Goal: Information Seeking & Learning: Learn about a topic

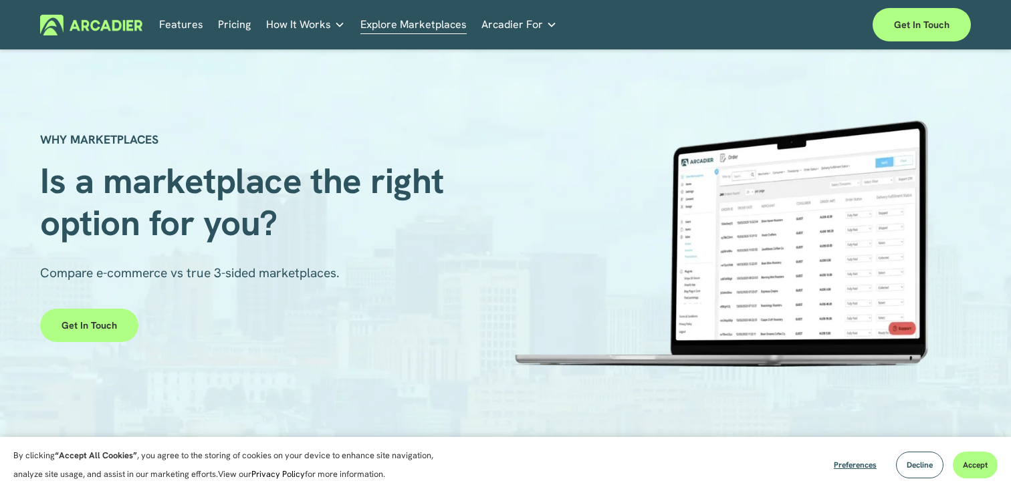
click at [0, 0] on div "Services Economic Development Designed to support your visitor economy agenda a…" at bounding box center [0, 0] width 0 height 0
click at [0, 0] on link "Auto Parts We streamline and improve operations through our Auto Parts market p…" at bounding box center [0, 0] width 0 height 0
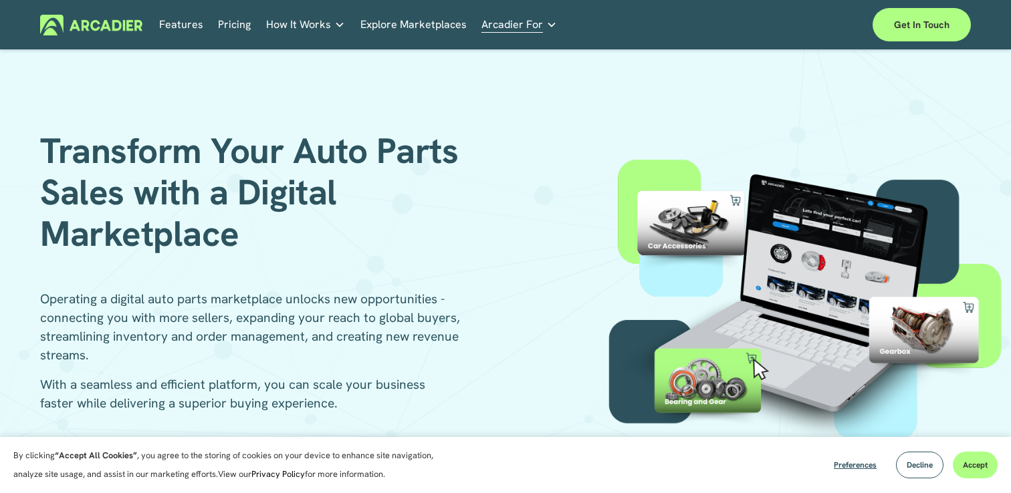
click at [423, 25] on link "Explore Marketplaces" at bounding box center [413, 25] width 106 height 21
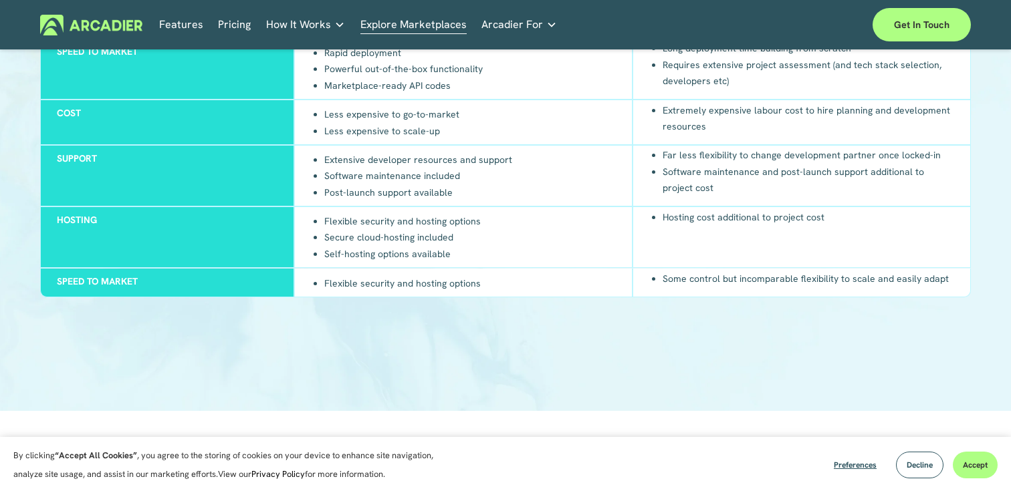
scroll to position [1256, 0]
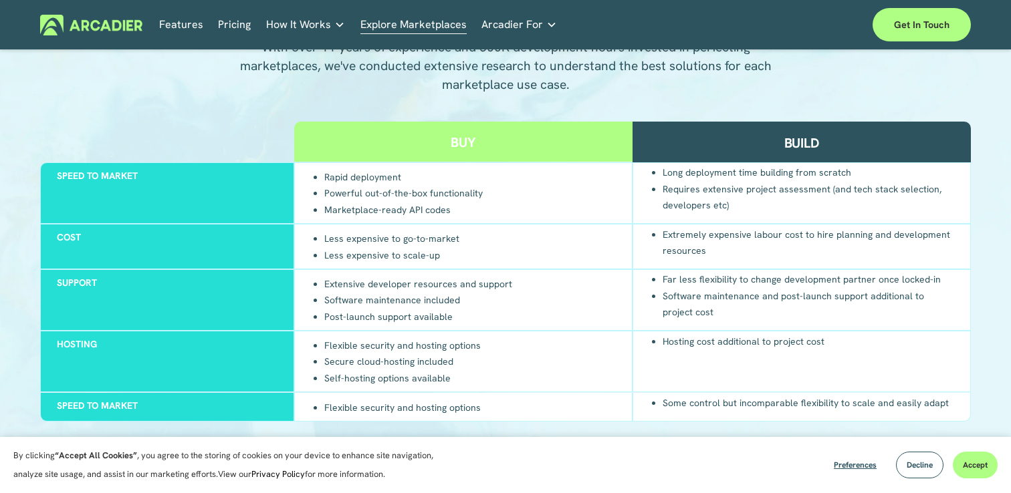
click at [0, 0] on link "Auto Parts We streamline and improve operations through our Auto Parts market p…" at bounding box center [0, 0] width 0 height 0
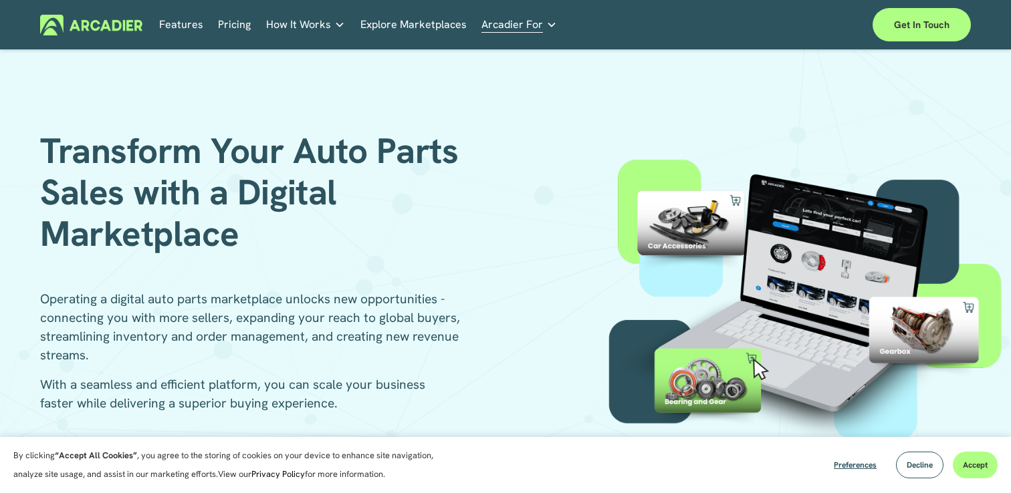
click at [0, 0] on link "Automotive Associations We power automotive association member services seamles…" at bounding box center [0, 0] width 0 height 0
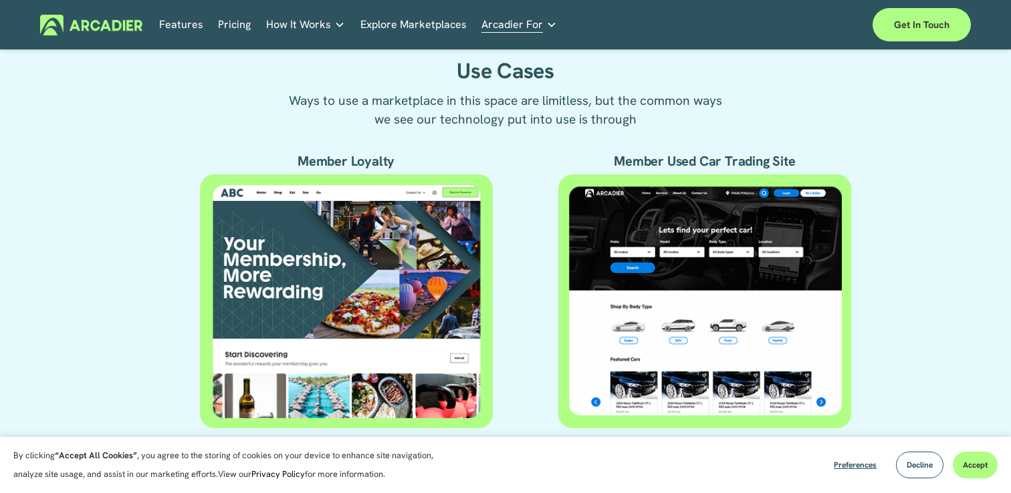
scroll to position [679, 0]
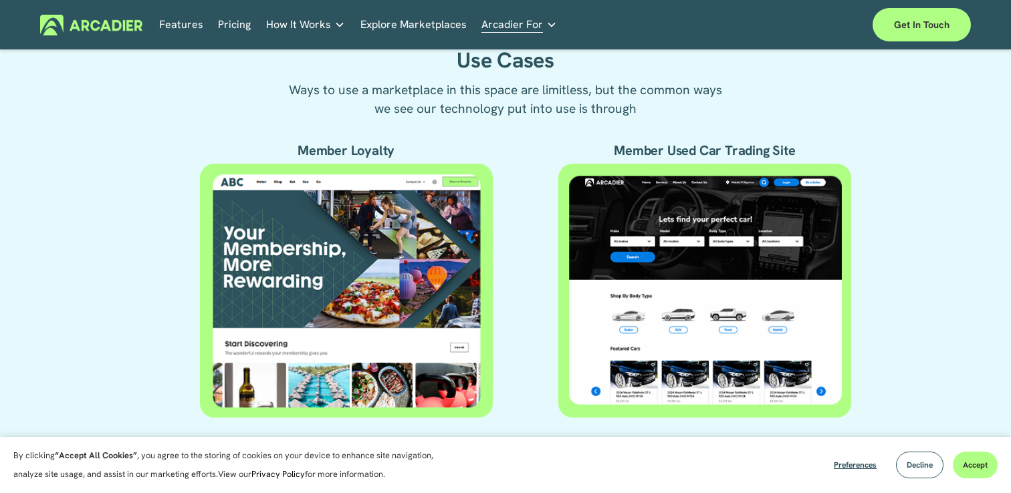
click at [524, 229] on div "Create a centralised hub for members to offer added value of membership A digit…" at bounding box center [505, 161] width 1011 height 640
click at [721, 161] on div at bounding box center [704, 291] width 293 height 260
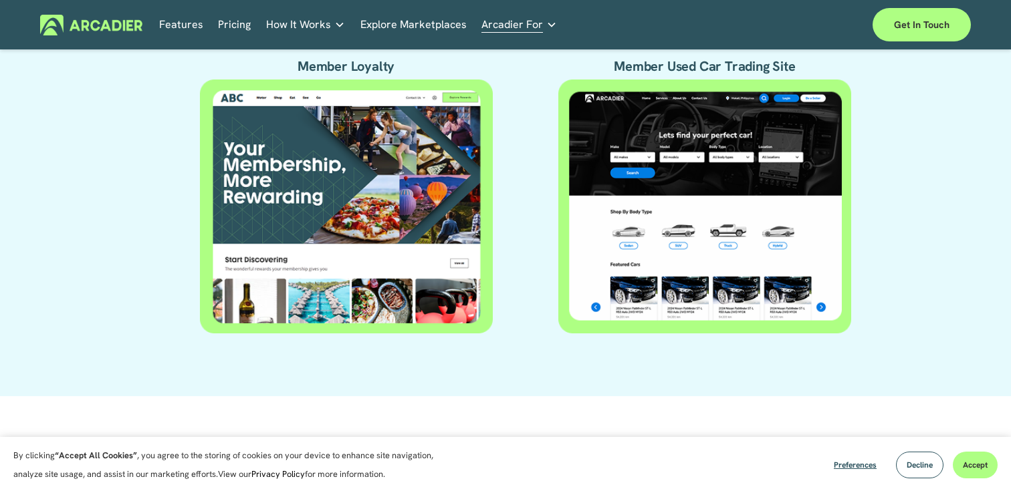
scroll to position [760, 0]
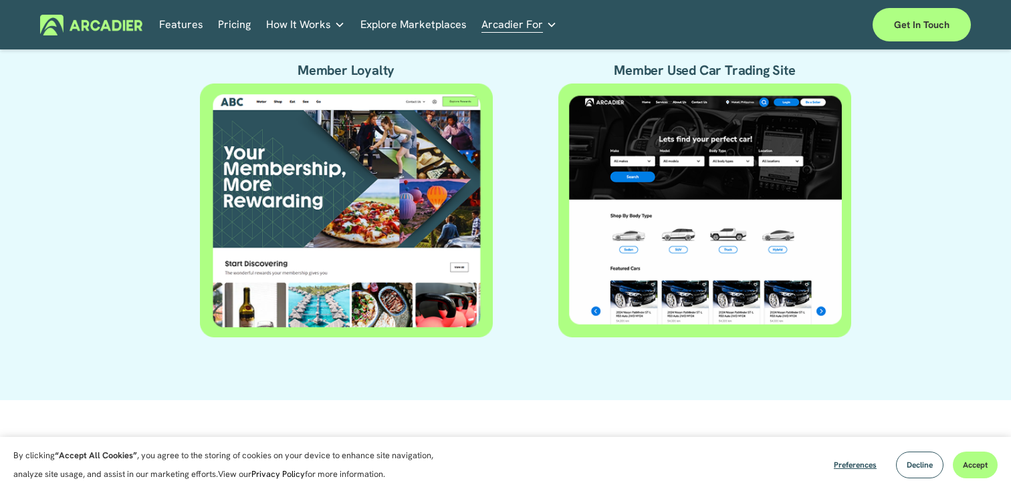
click at [661, 300] on div at bounding box center [704, 211] width 293 height 255
